Goal: Communication & Community: Answer question/provide support

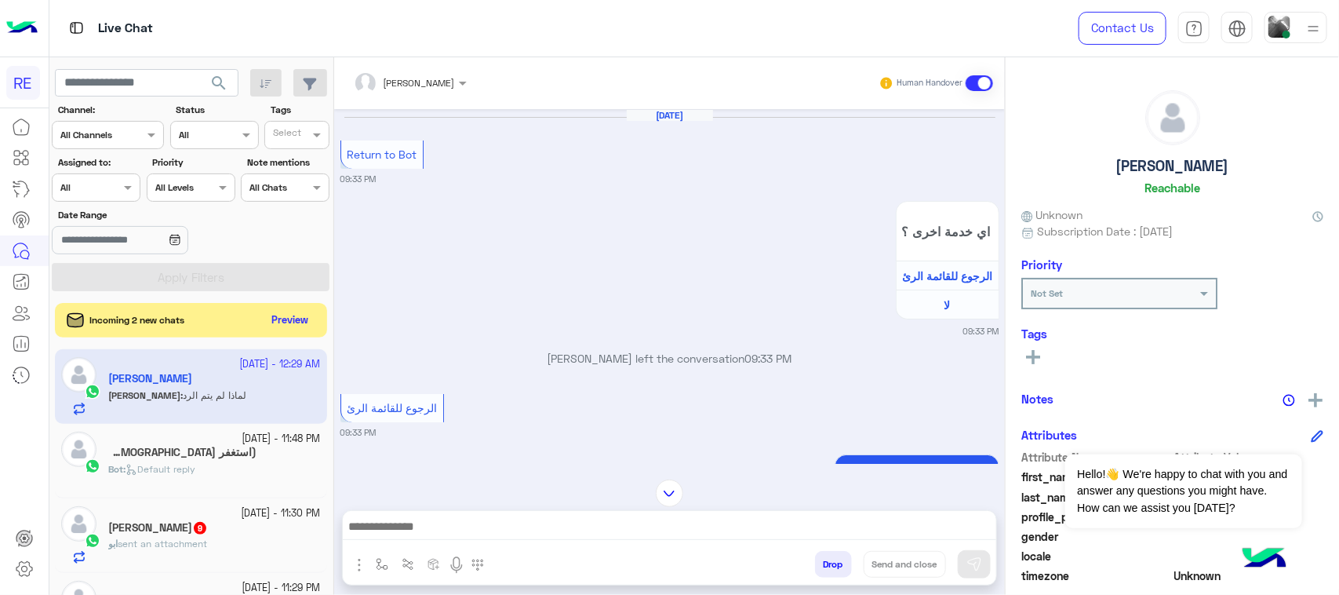
scroll to position [753, 0]
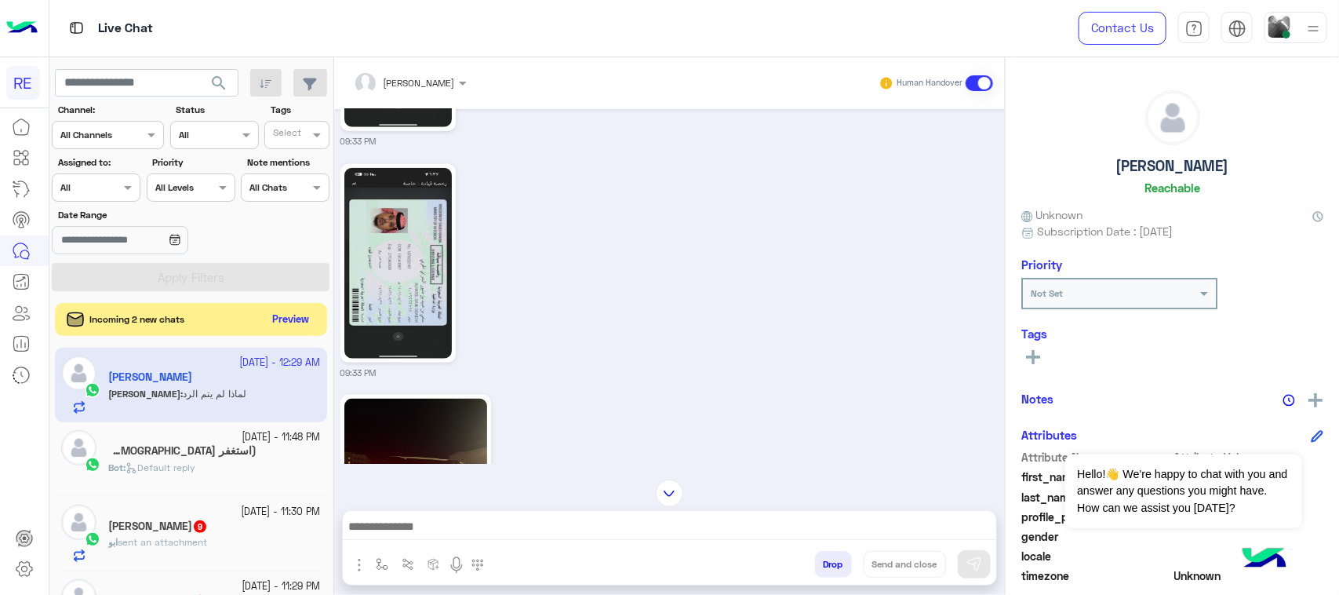
click at [282, 320] on button "Preview" at bounding box center [291, 319] width 49 height 21
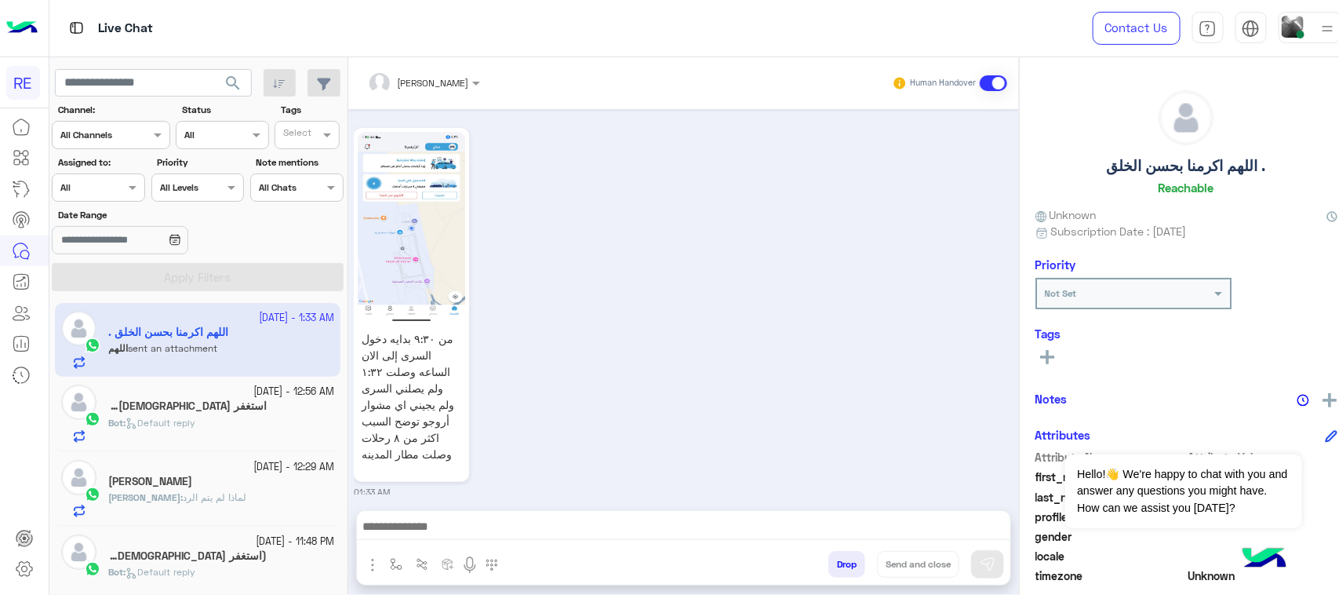
scroll to position [98, 0]
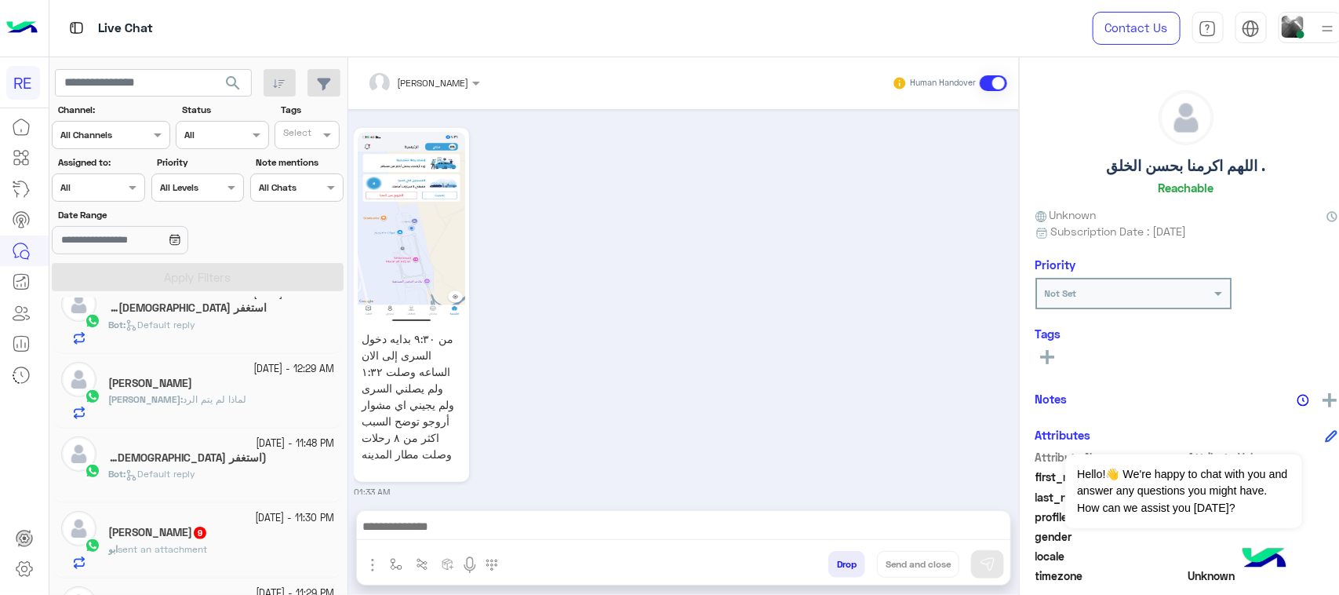
click at [190, 553] on span "sent an attachment" at bounding box center [162, 549] width 89 height 12
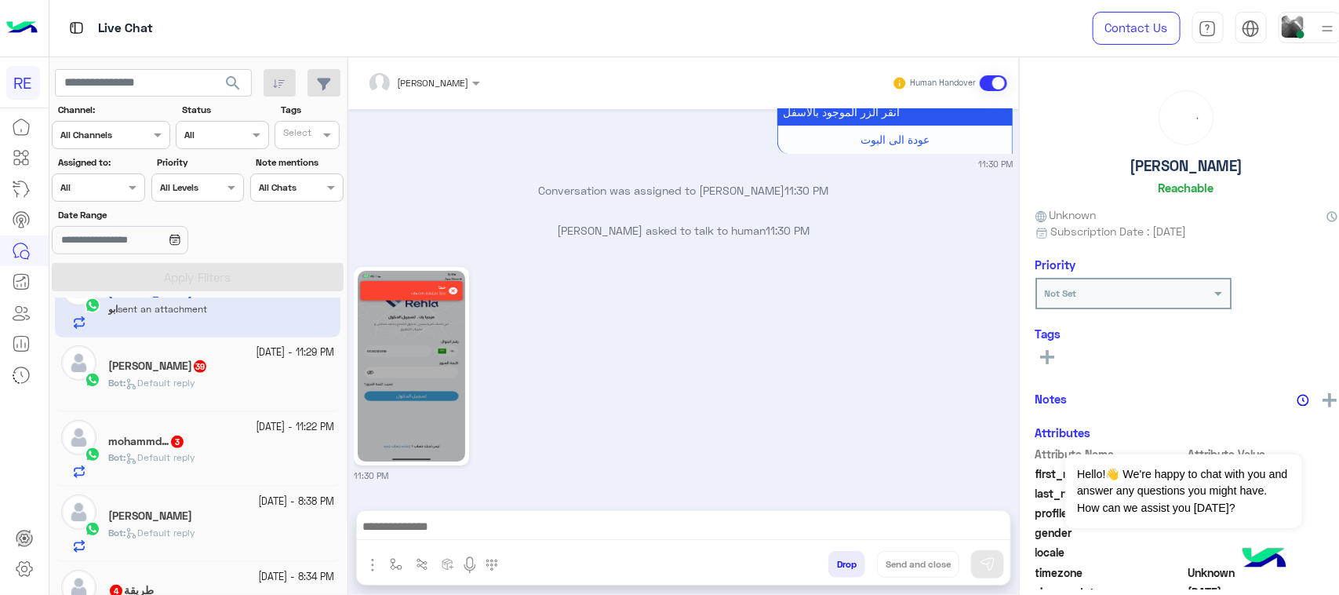
scroll to position [393, 0]
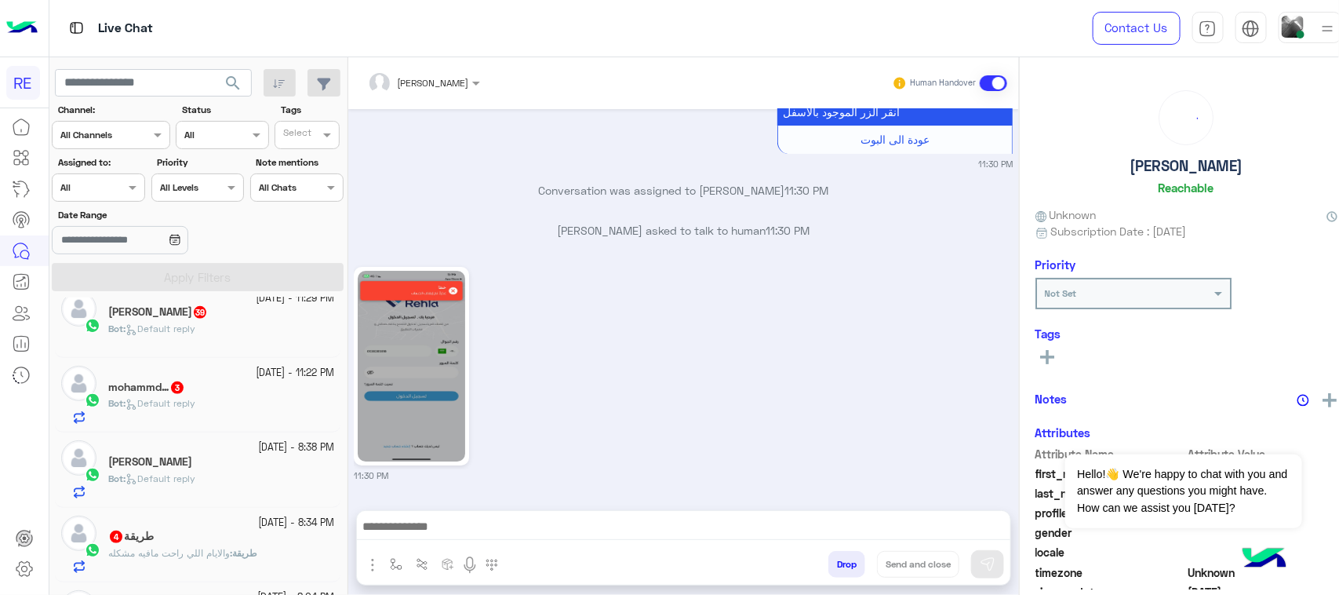
click at [224, 349] on div "Bot : Default reply" at bounding box center [221, 335] width 226 height 27
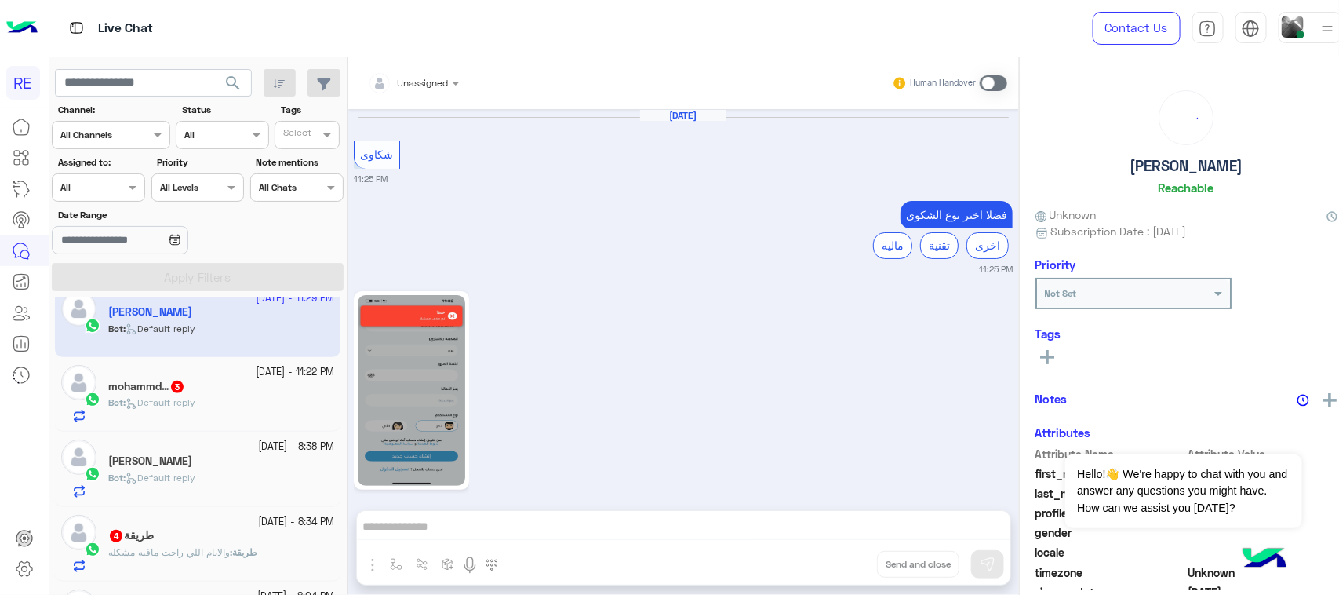
scroll to position [2120, 0]
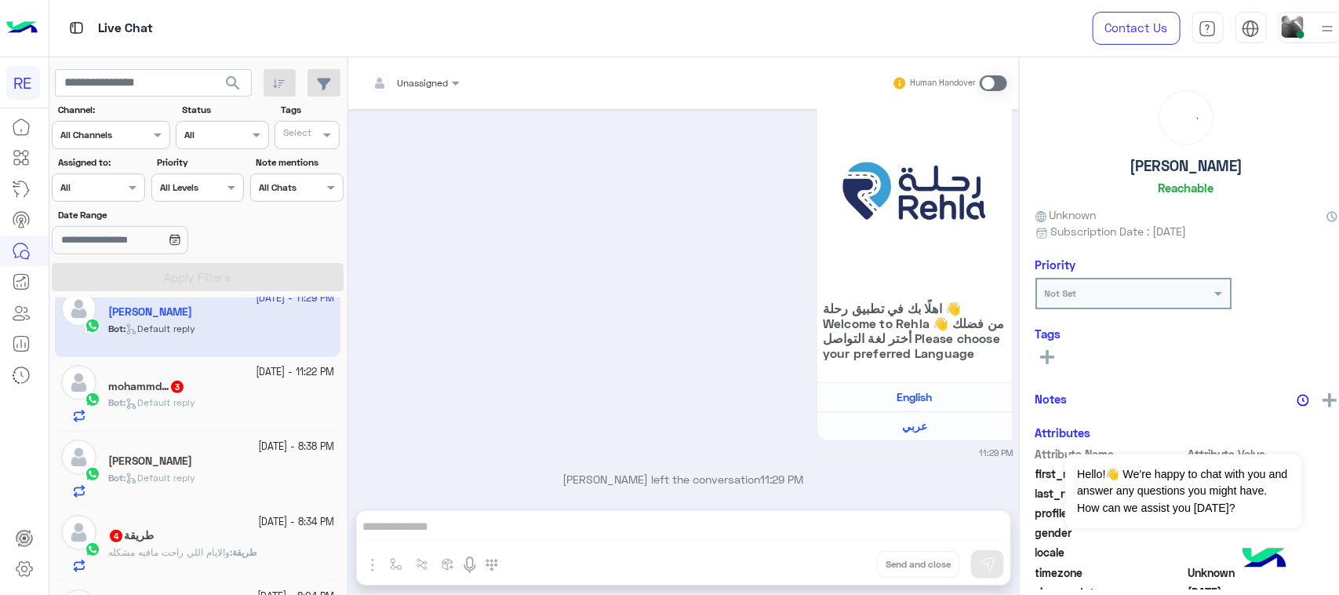
click at [220, 396] on div "mohammd… 3" at bounding box center [221, 388] width 226 height 16
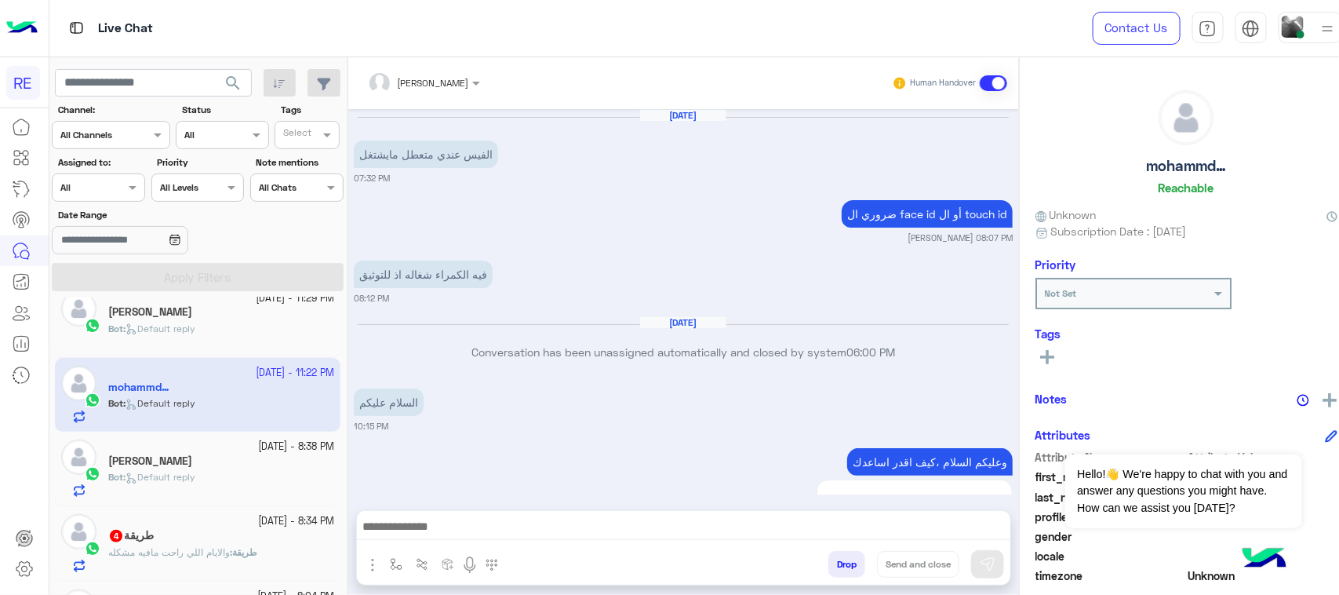
scroll to position [1558, 0]
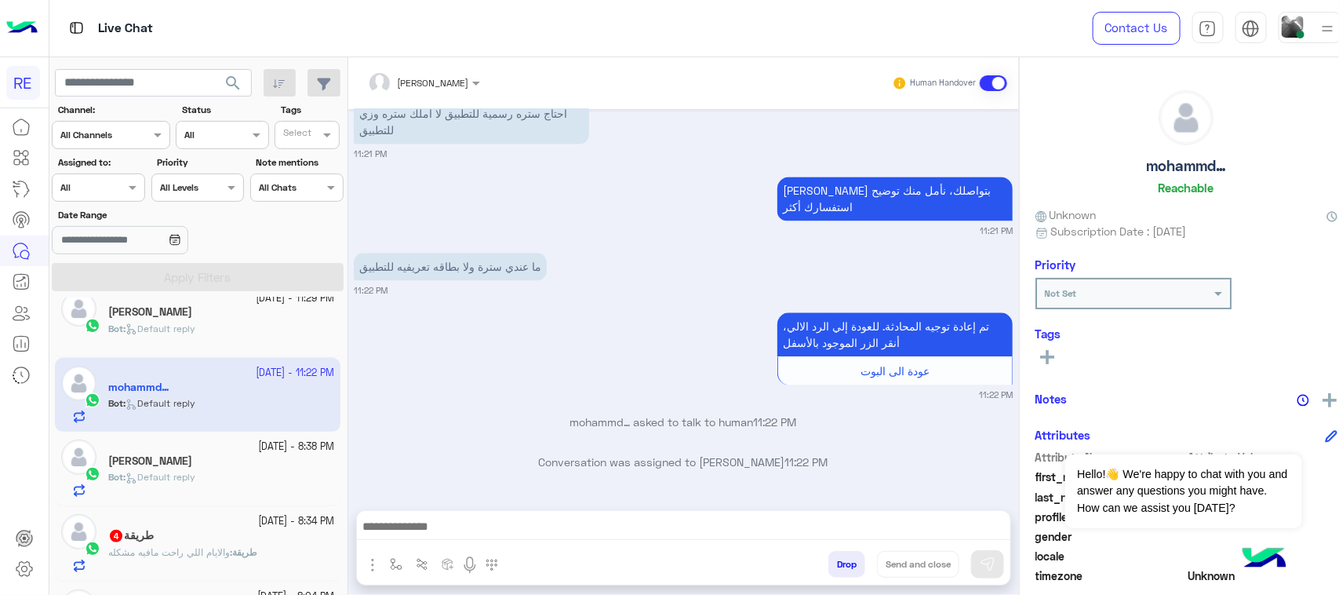
click at [181, 553] on span "والايام اللي راحت مافيه مشكله" at bounding box center [169, 552] width 122 height 12
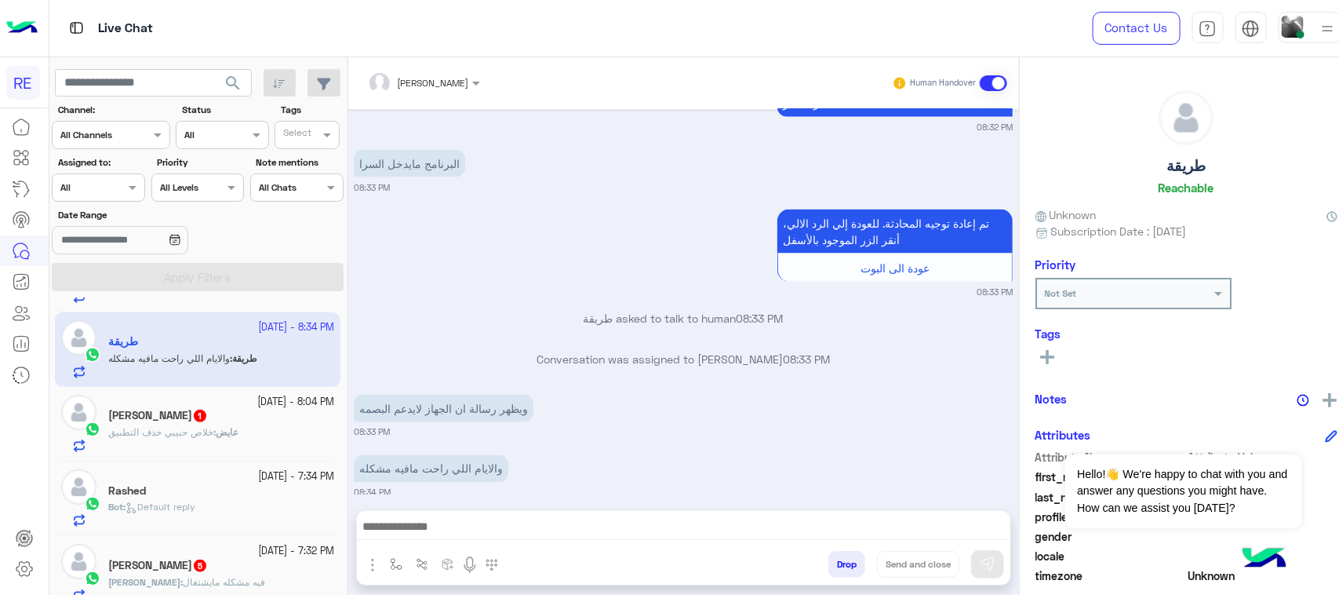
scroll to position [590, 0]
click at [187, 424] on div "[PERSON_NAME] 1" at bounding box center [221, 415] width 226 height 16
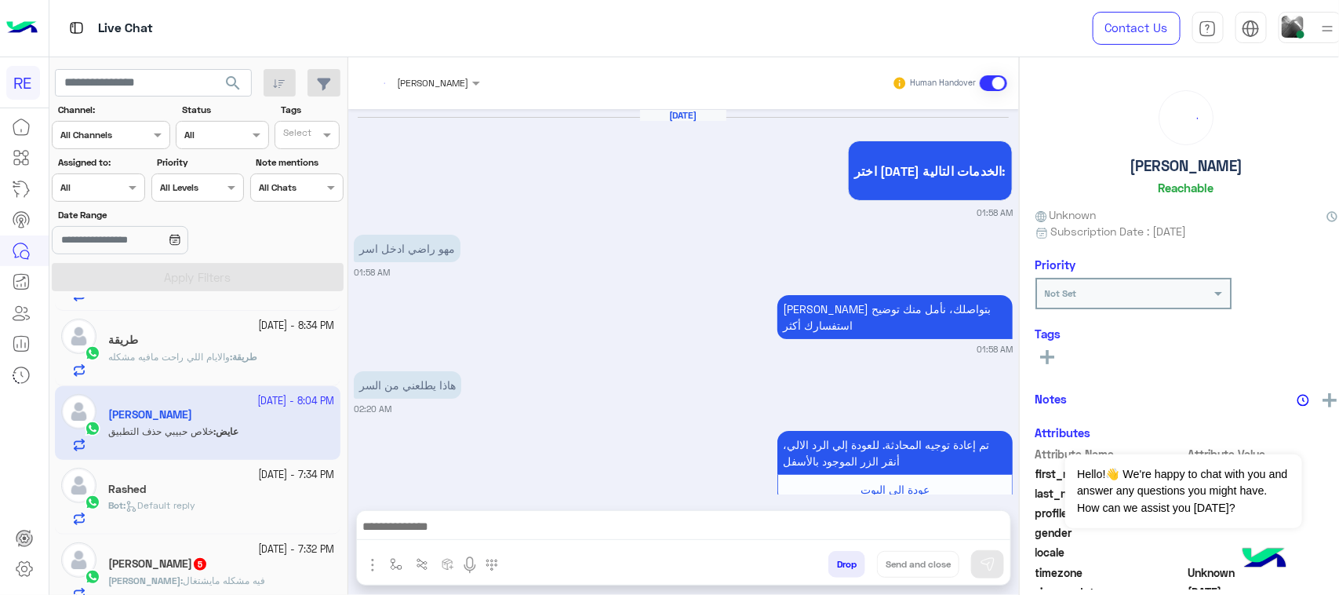
scroll to position [847, 0]
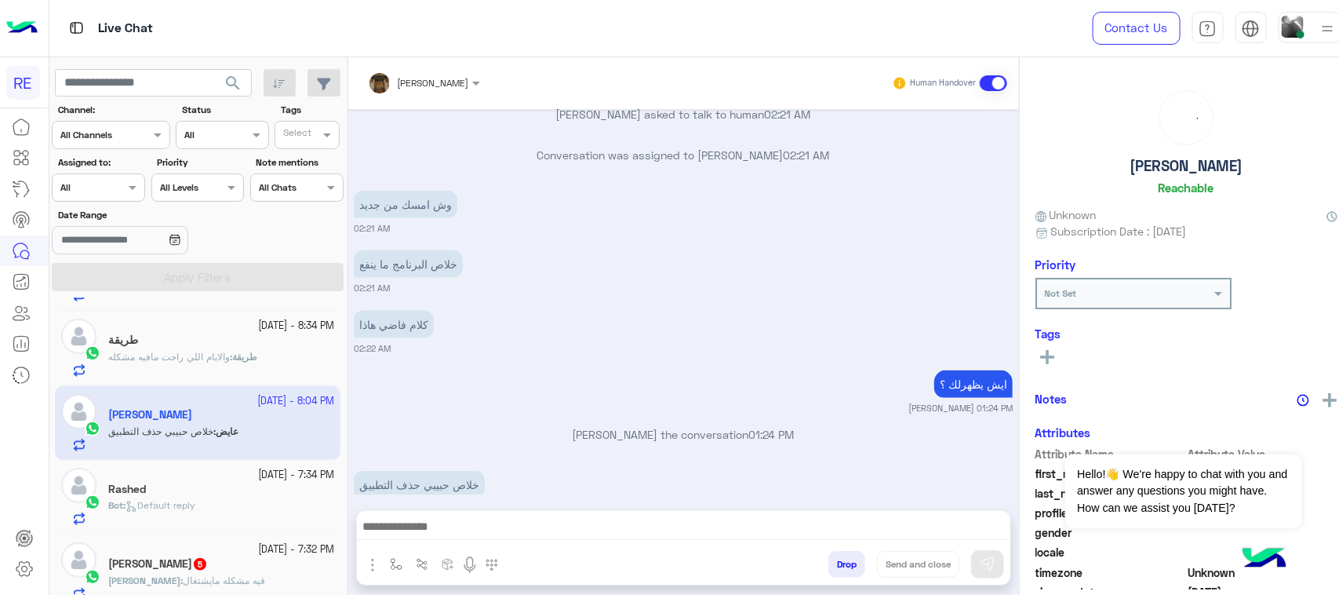
click at [163, 566] on h5 "ابوالبراء 5" at bounding box center [158, 563] width 100 height 13
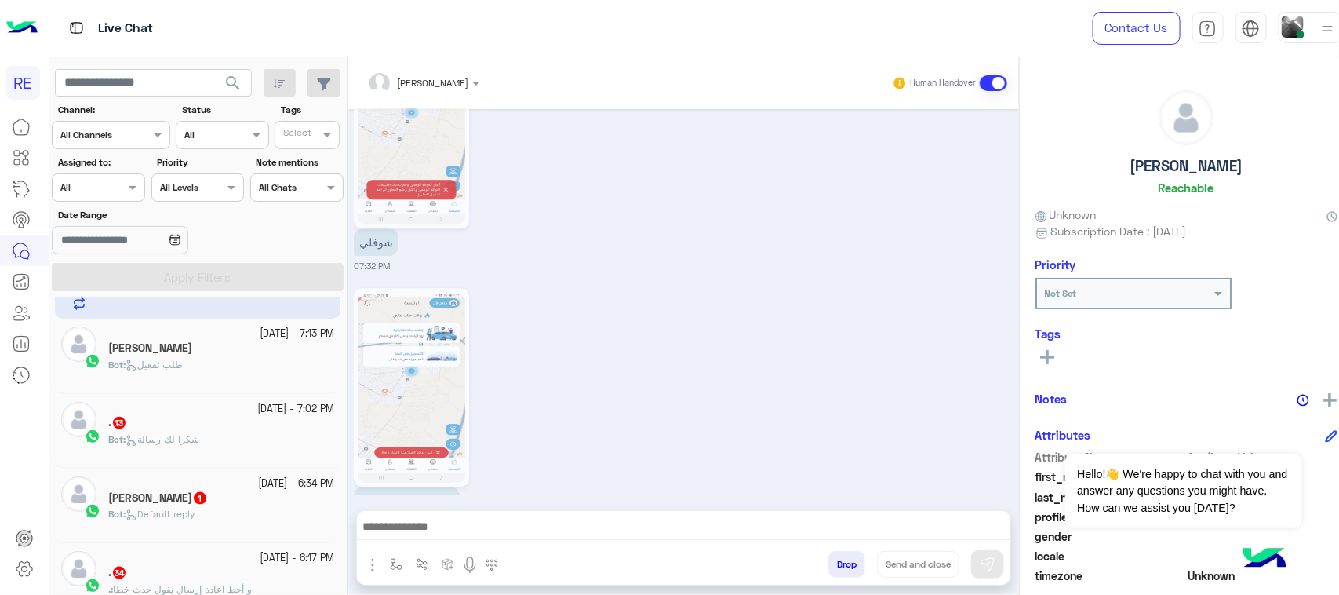
scroll to position [884, 0]
click at [209, 424] on div ". 13" at bounding box center [221, 420] width 226 height 16
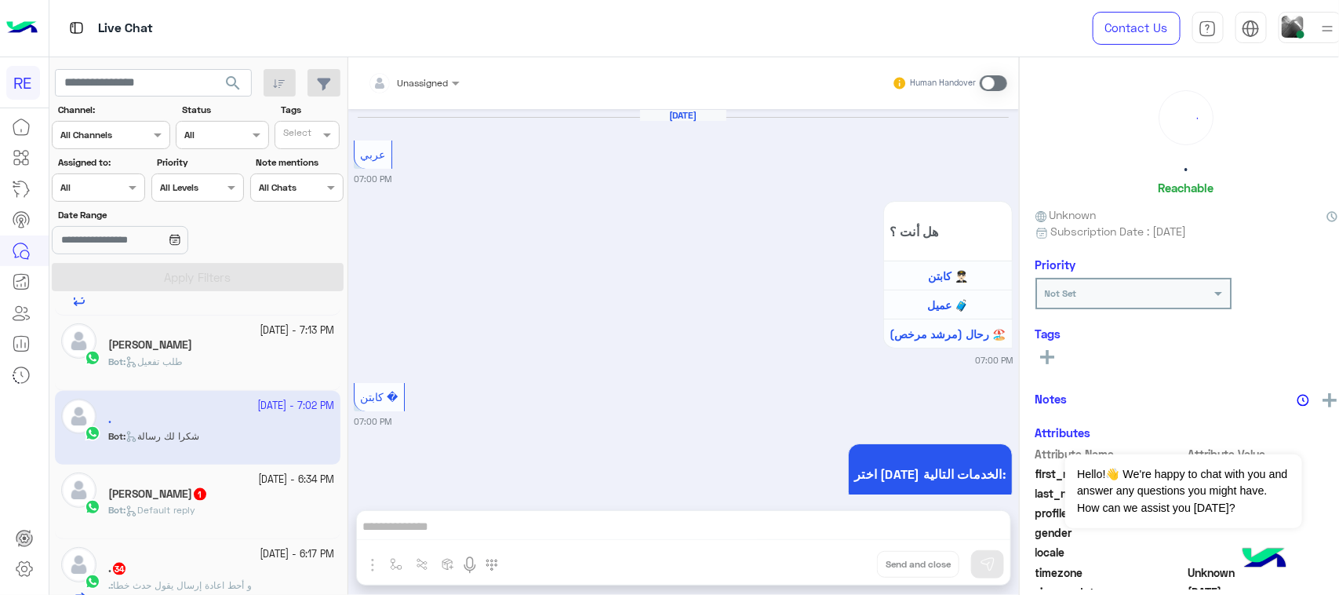
scroll to position [2091, 0]
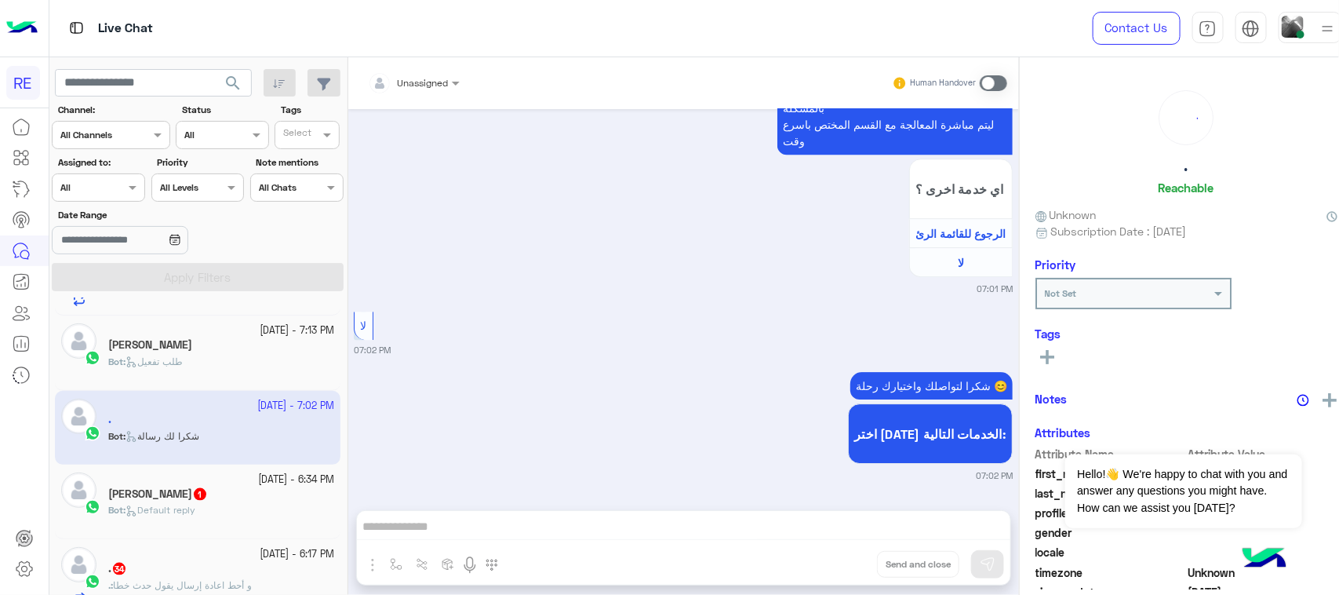
click at [137, 517] on icon at bounding box center [132, 511] width 12 height 12
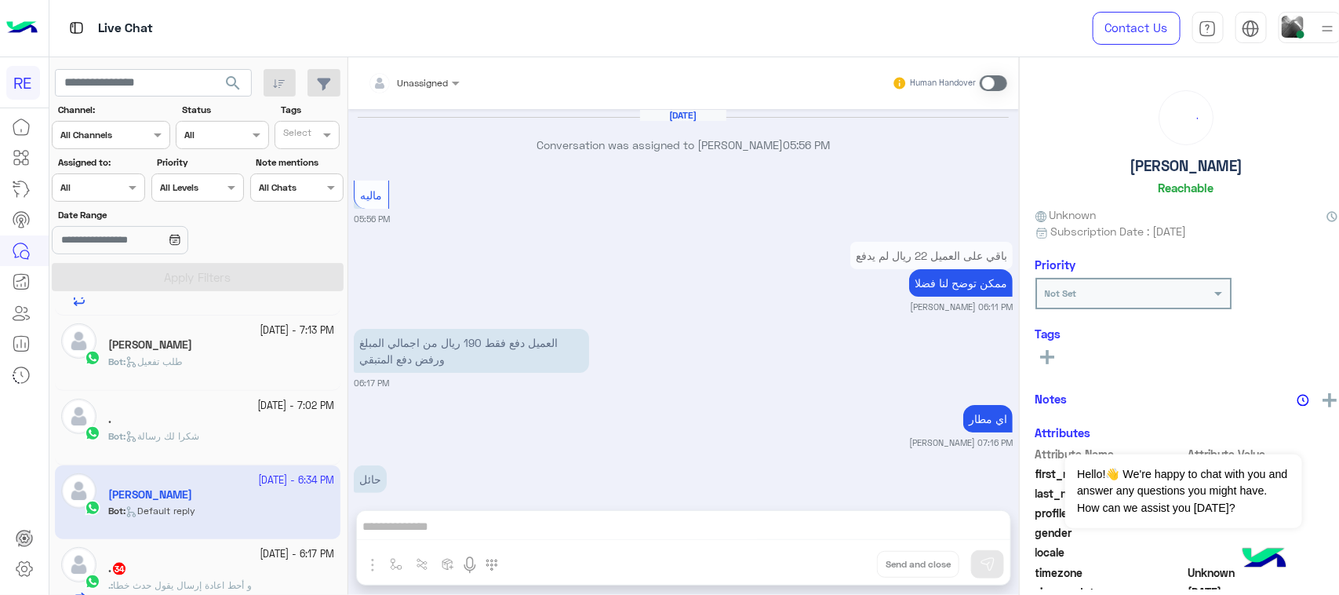
scroll to position [1323, 0]
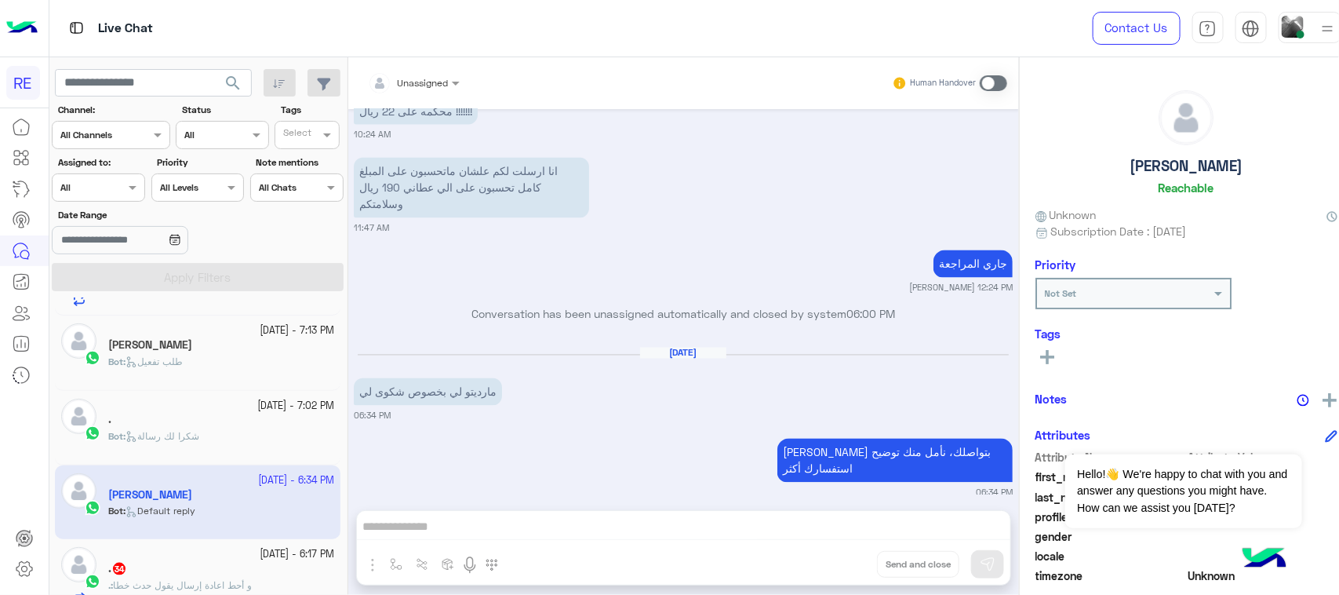
click at [142, 565] on div ". 34" at bounding box center [221, 570] width 226 height 16
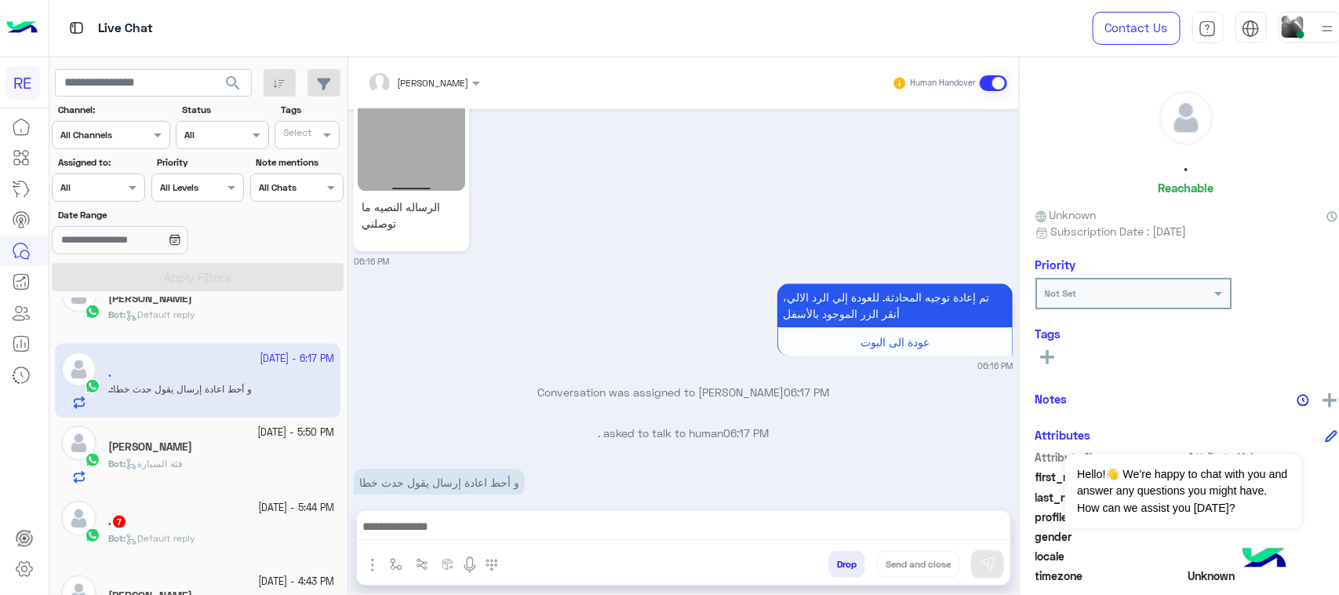
click at [166, 522] on div ". 7" at bounding box center [221, 523] width 226 height 16
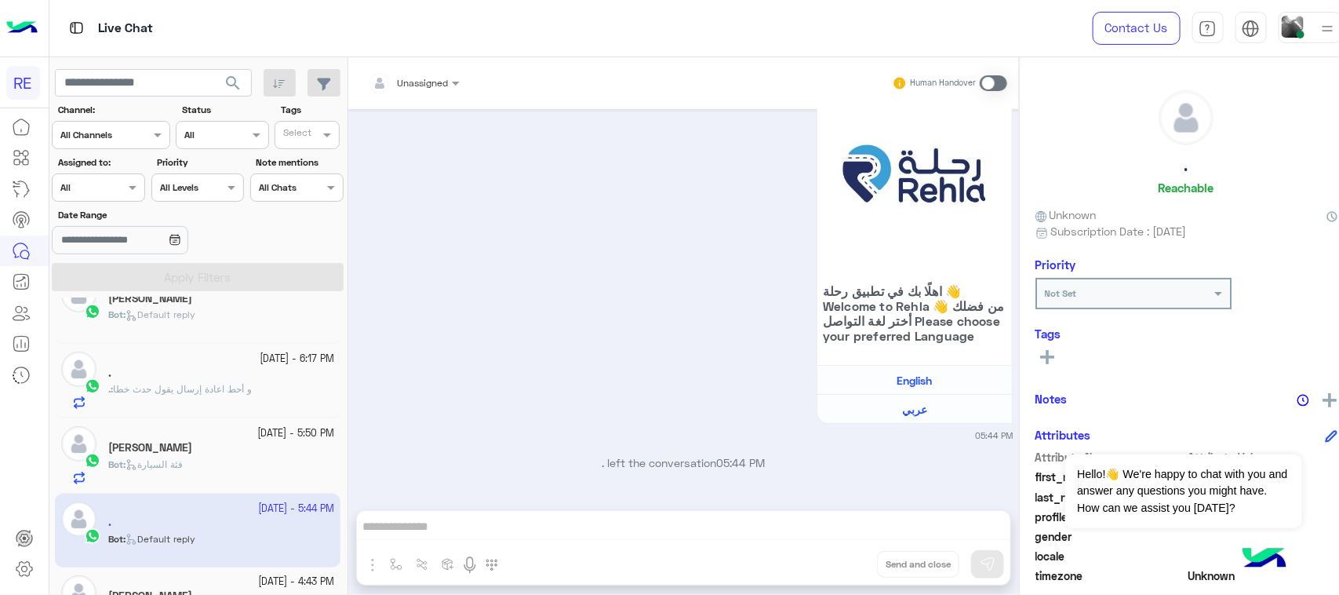
click at [206, 395] on span "و أحط اعادة إرسال يقول حدث خطا" at bounding box center [182, 389] width 139 height 12
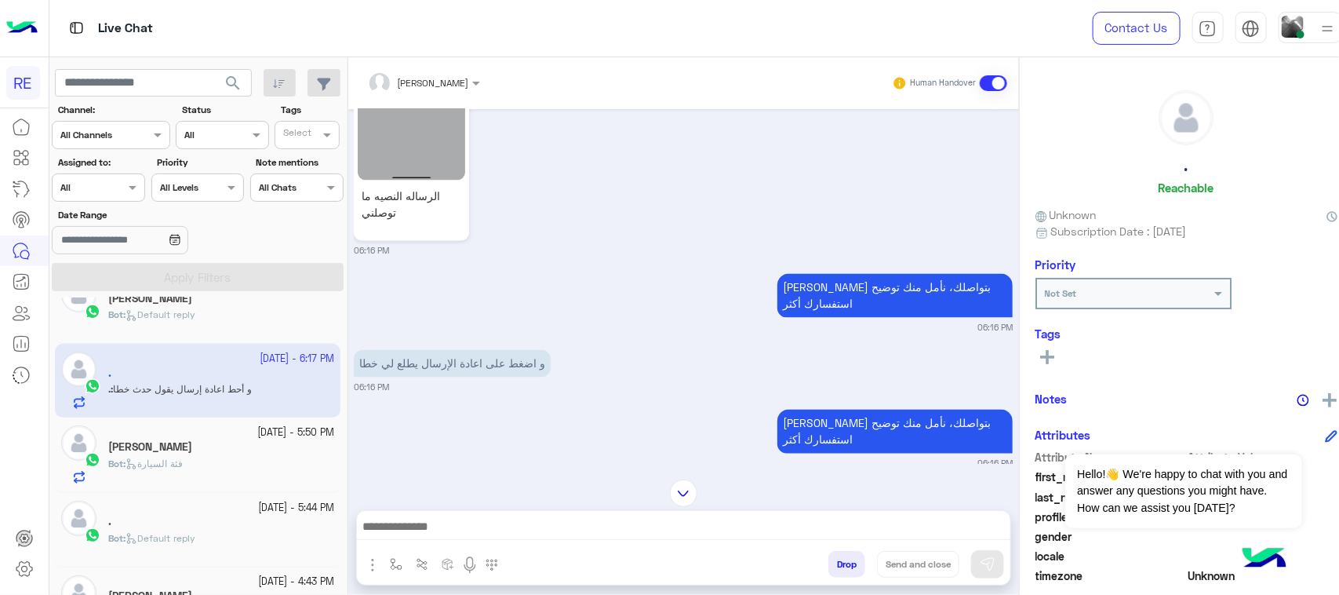
click at [257, 450] on div "[PERSON_NAME]" at bounding box center [221, 448] width 226 height 16
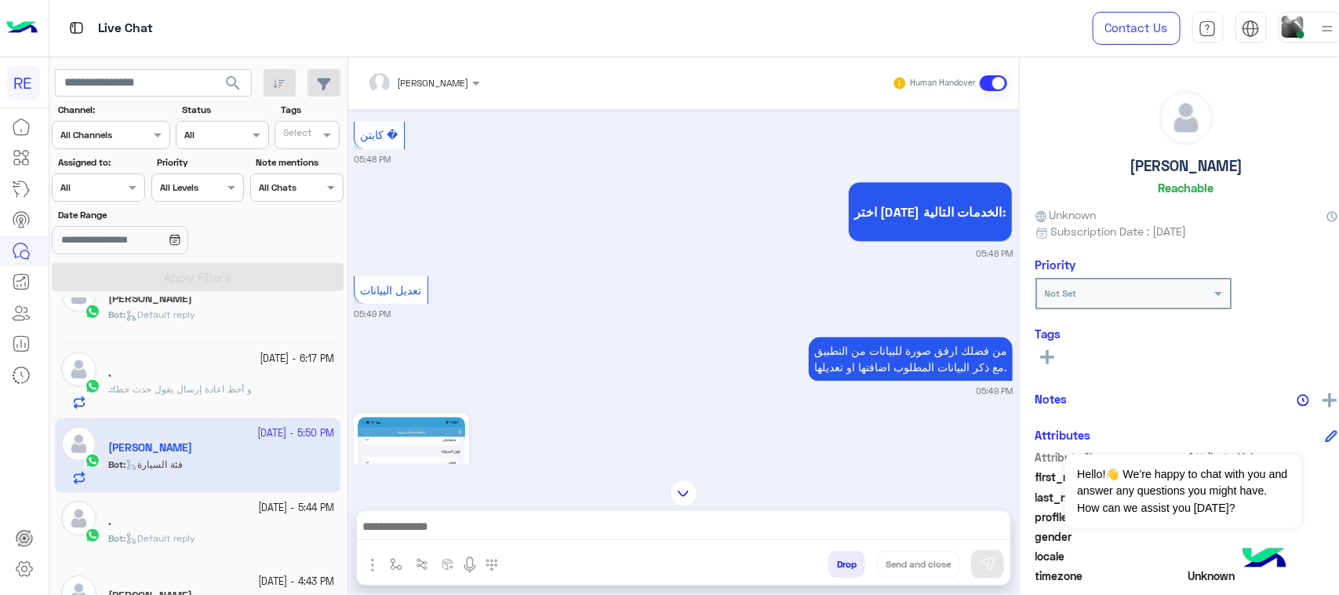
click at [249, 330] on div "Bot : Default reply" at bounding box center [221, 321] width 226 height 27
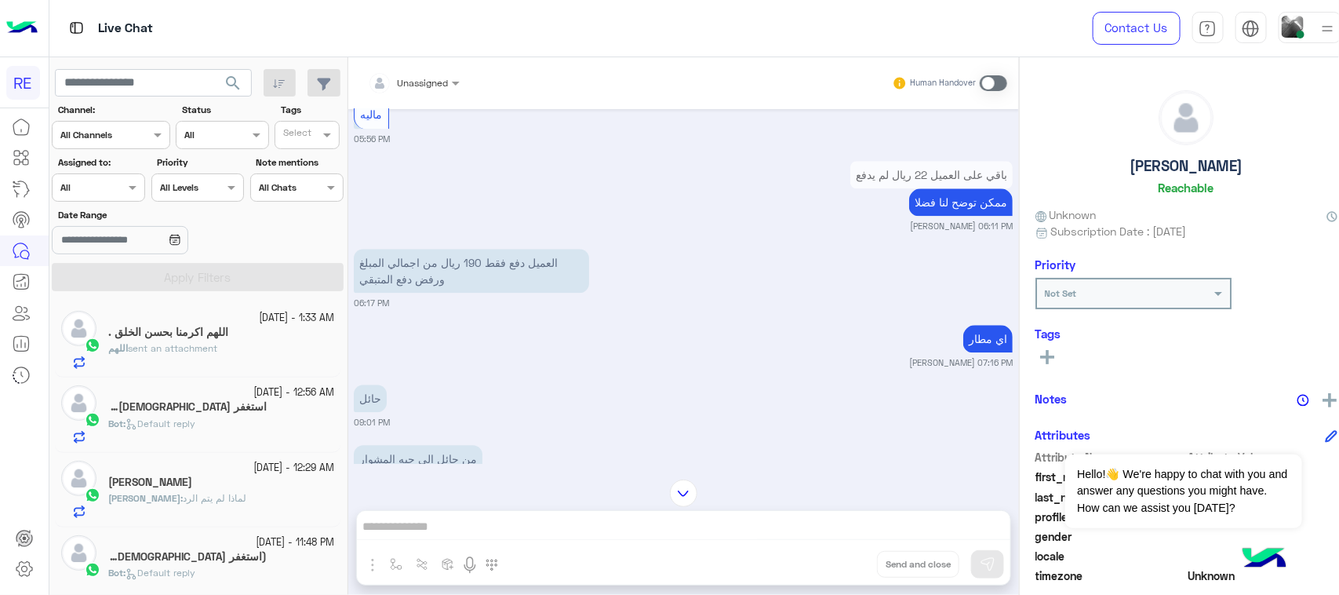
click at [370, 292] on p "العميل دفع فقط 190 ريال من اجمالي المبلغ ورفض دفع المتبقي" at bounding box center [471, 271] width 235 height 44
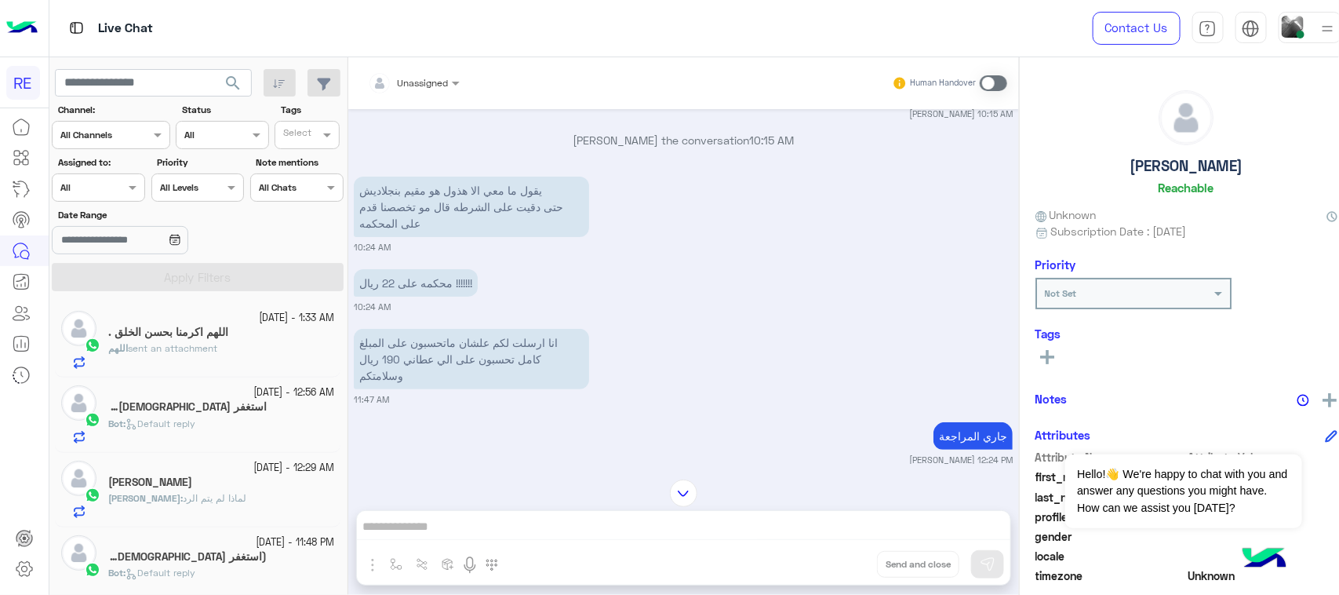
scroll to position [2810, 0]
